Goal: Find specific fact: Find contact information

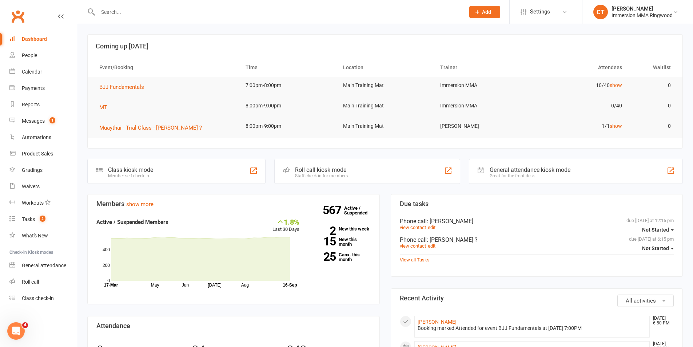
click at [115, 12] on input "text" at bounding box center [278, 12] width 364 height 10
click at [116, 12] on input "text" at bounding box center [278, 12] width 364 height 10
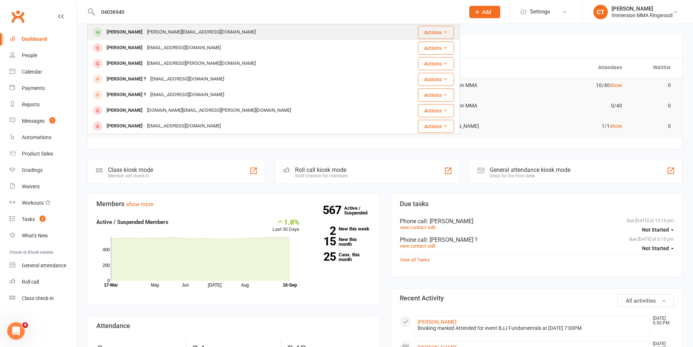
type input "04036940"
click at [130, 29] on div "[PERSON_NAME]" at bounding box center [124, 32] width 40 height 11
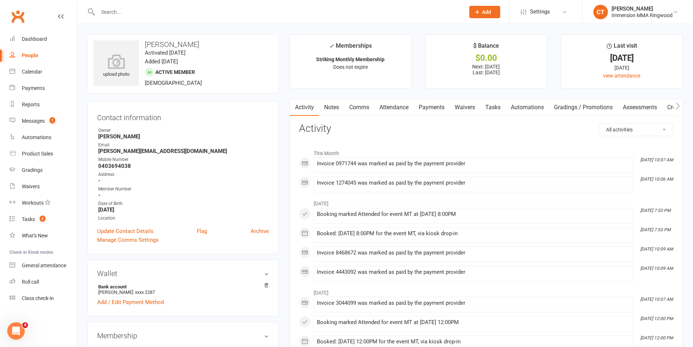
click at [428, 110] on link "Payments" at bounding box center [431, 107] width 36 height 17
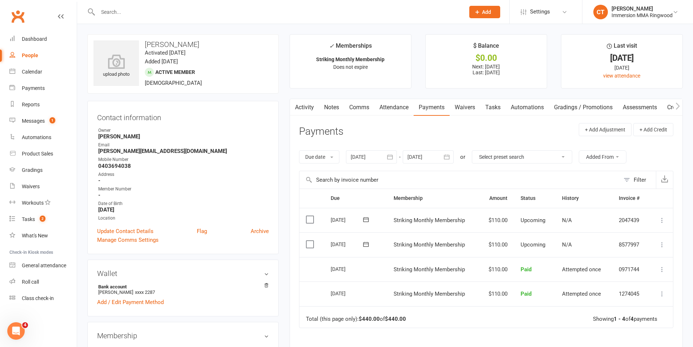
click at [263, 191] on div "Member Number" at bounding box center [183, 188] width 171 height 7
drag, startPoint x: 324, startPoint y: 265, endPoint x: 645, endPoint y: 267, distance: 320.7
click at [645, 267] on tr "Select this [DATE] [PERSON_NAME] Striking Monthly Membership $110.00 Paid Attem…" at bounding box center [485, 269] width 373 height 25
click at [401, 272] on td "Striking Monthly Membership" at bounding box center [433, 269] width 92 height 25
click at [451, 137] on header "Payments + Add Adjustment + Add Credit" at bounding box center [486, 133] width 374 height 20
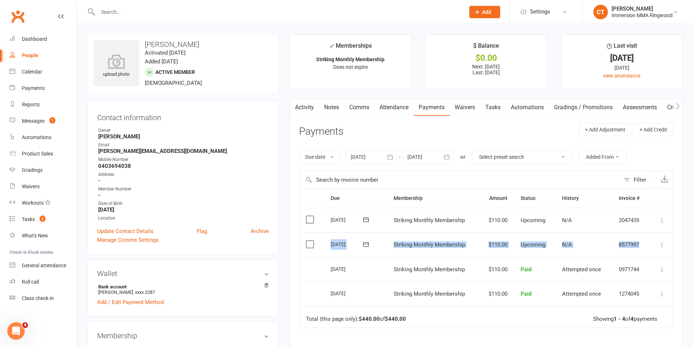
drag, startPoint x: 331, startPoint y: 242, endPoint x: 648, endPoint y: 242, distance: 316.7
click at [648, 242] on tr "Select this [DATE] [PERSON_NAME] Striking Monthly Membership $110.00 Upcoming N…" at bounding box center [485, 244] width 373 height 25
click at [538, 127] on header "Payments + Add Adjustment + Add Credit" at bounding box center [486, 133] width 374 height 20
drag, startPoint x: 195, startPoint y: 41, endPoint x: 143, endPoint y: 37, distance: 51.5
click at [143, 37] on div "upload photo [PERSON_NAME] Activated [DATE] Added [DATE] Active member [DEMOGRA…" at bounding box center [182, 63] width 191 height 59
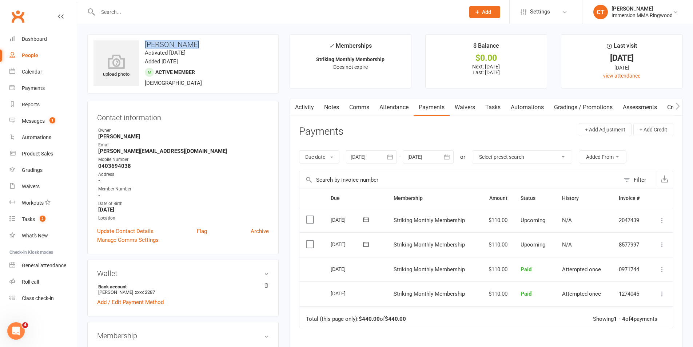
copy h3 "[PERSON_NAME]"
click at [195, 148] on strong "[PERSON_NAME][EMAIL_ADDRESS][DOMAIN_NAME]" at bounding box center [183, 151] width 171 height 7
drag, startPoint x: 131, startPoint y: 163, endPoint x: 95, endPoint y: 146, distance: 40.0
click at [95, 146] on div "Contact information Owner [PERSON_NAME] Email [PERSON_NAME][EMAIL_ADDRESS][DOMA…" at bounding box center [182, 177] width 191 height 153
copy ul "Email [PERSON_NAME][EMAIL_ADDRESS][DOMAIN_NAME] Mobile Number [PHONE_NUMBER]"
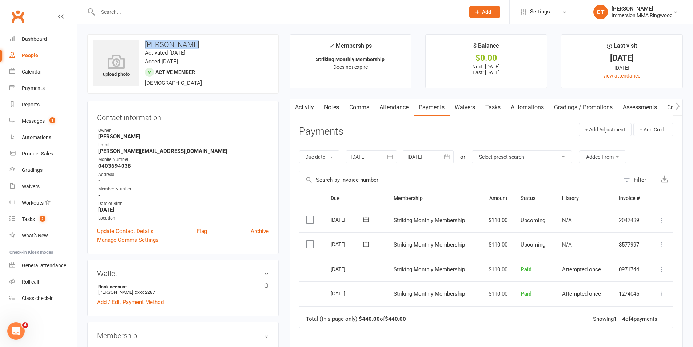
drag, startPoint x: 192, startPoint y: 39, endPoint x: 147, endPoint y: 39, distance: 45.1
click at [147, 39] on div "upload photo [PERSON_NAME] Activated [DATE] Added [DATE] Active member [DEMOGRA…" at bounding box center [182, 63] width 191 height 59
copy h3 "[PERSON_NAME]"
